Goal: Communication & Community: Answer question/provide support

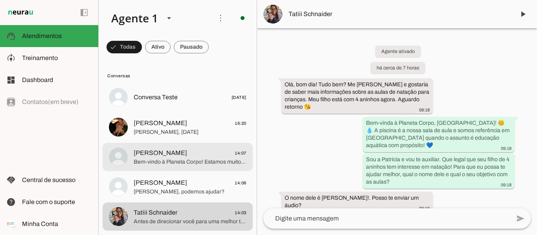
scroll to position [528, 0]
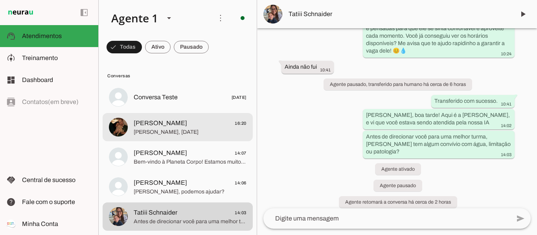
click at [206, 132] on span "[PERSON_NAME], [DATE]" at bounding box center [190, 133] width 113 height 8
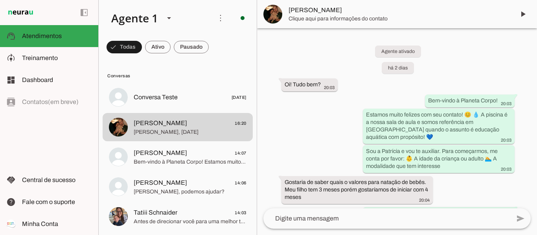
scroll to position [862, 0]
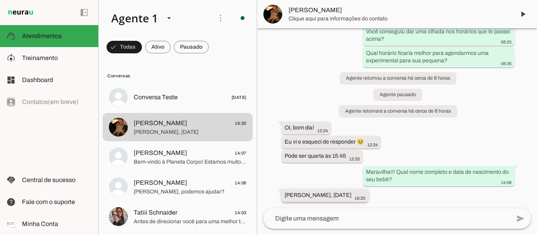
drag, startPoint x: 284, startPoint y: 194, endPoint x: 313, endPoint y: 199, distance: 29.1
click at [313, 199] on div "[PERSON_NAME], [DATE] 16:20" at bounding box center [325, 197] width 81 height 10
drag, startPoint x: 316, startPoint y: 195, endPoint x: 344, endPoint y: 199, distance: 27.4
click at [344, 199] on div "[PERSON_NAME], [DATE] 16:20" at bounding box center [325, 197] width 81 height 10
click at [319, 13] on span "[PERSON_NAME]" at bounding box center [398, 13] width 220 height 9
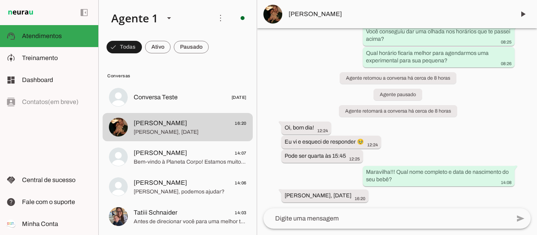
scroll to position [1616, 0]
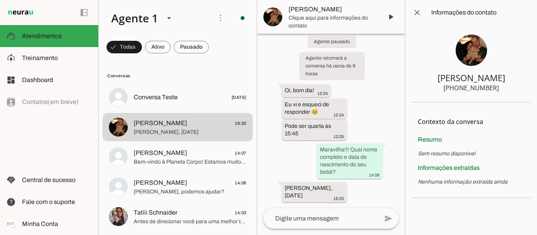
drag, startPoint x: 495, startPoint y: 86, endPoint x: 470, endPoint y: 83, distance: 25.3
click at [470, 83] on section "[PERSON_NAME] [PHONE_NUMBER]" at bounding box center [471, 63] width 119 height 77
drag, startPoint x: 461, startPoint y: 86, endPoint x: 497, endPoint y: 89, distance: 36.3
click at [497, 89] on section "[PERSON_NAME] [PHONE_NUMBER]" at bounding box center [471, 63] width 119 height 77
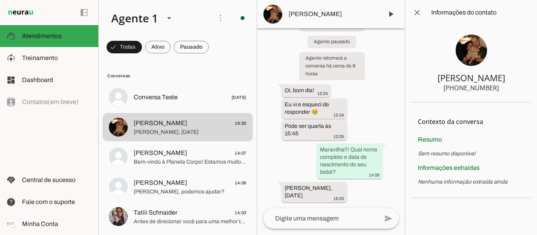
click at [341, 220] on textarea at bounding box center [320, 218] width 115 height 9
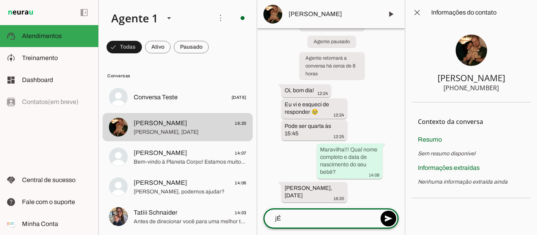
type textarea "j"
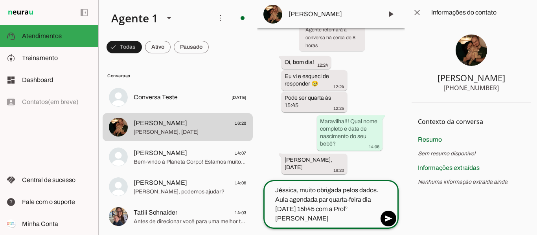
type textarea "Jéssica, muito obrigada pelos dados. Aula agendada par quarta-feira dia [DATE] …"
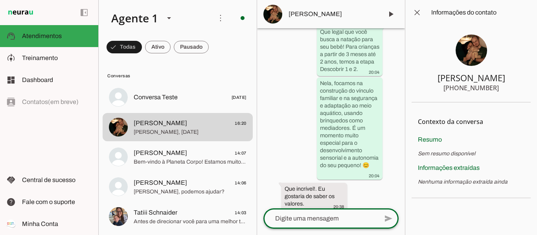
scroll to position [265, 0]
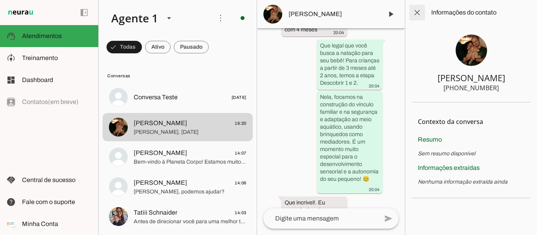
click at [419, 11] on span at bounding box center [417, 12] width 19 height 19
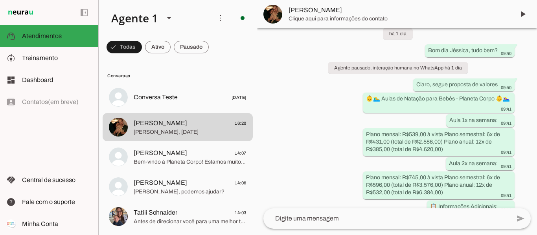
click at [325, 217] on textarea at bounding box center [386, 218] width 247 height 9
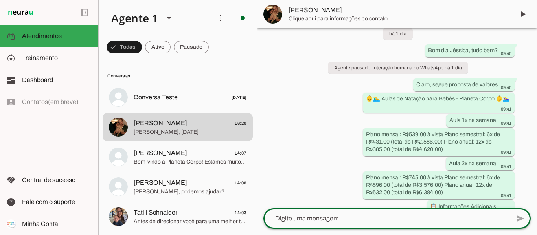
paste textarea "Informações importantes para aula experimental: 💦Chegar 10 minutinhos antes de …"
type textarea "Informações importantes para aula experimental: 💦Chegar 10 minutinhos antes de …"
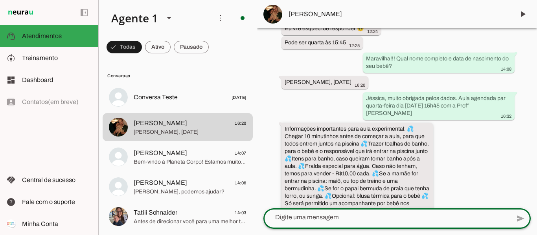
scroll to position [1014, 0]
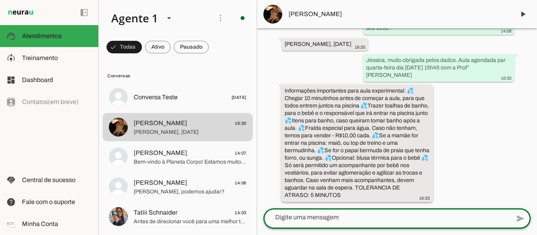
type textarea "'"
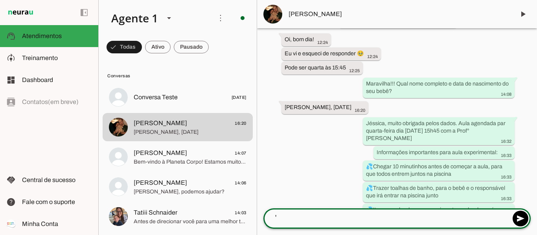
scroll to position [958, 0]
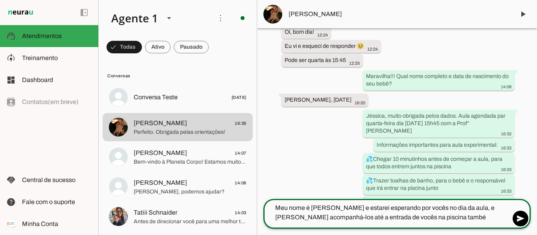
type textarea "Meu nome é [PERSON_NAME] e estarei esperando por vocês no dia da aula, e [PERSO…"
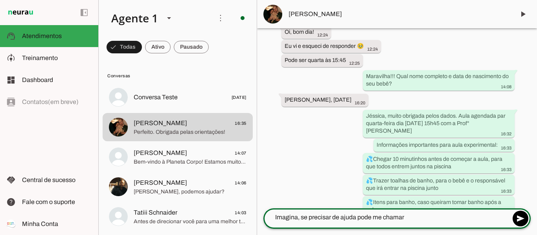
type textarea "Imagina, se precisar de ajuda pode me chamar."
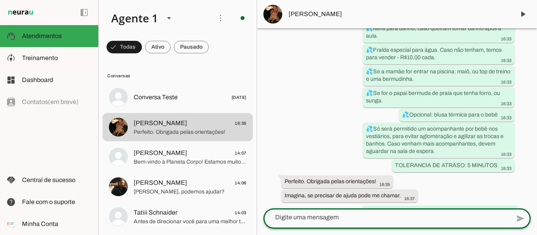
scroll to position [1163, 0]
